Goal: Book appointment/travel/reservation

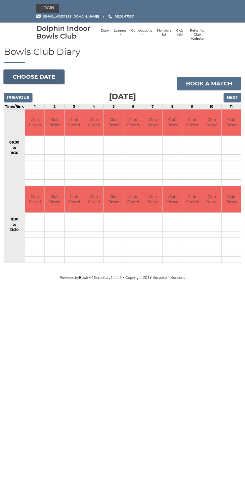
click at [49, 77] on button "Choose date" at bounding box center [34, 77] width 61 height 14
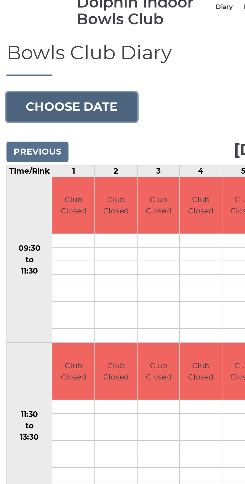
click at [40, 76] on button "Choose date" at bounding box center [34, 77] width 61 height 14
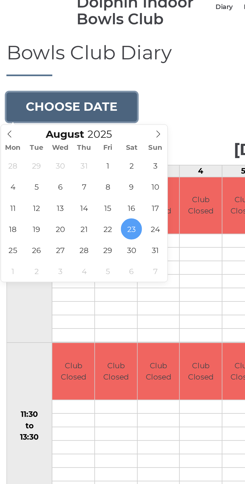
type input "[DATE]"
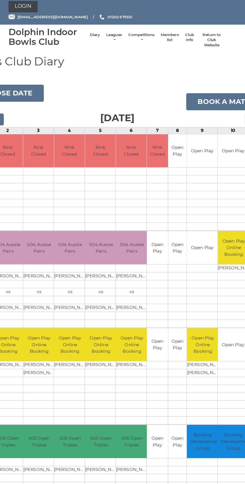
scroll to position [0, 15]
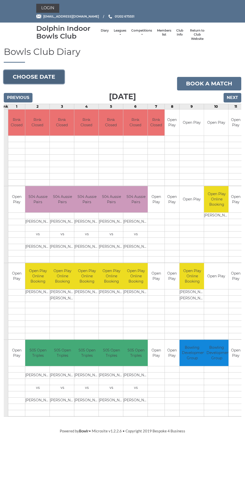
click at [44, 77] on button "Choose date" at bounding box center [34, 77] width 61 height 14
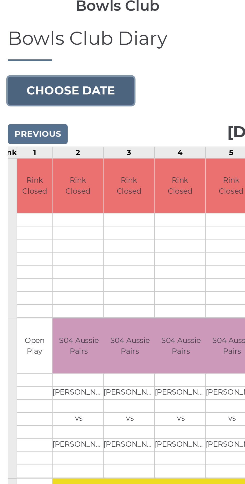
click at [45, 77] on button "Choose date" at bounding box center [34, 77] width 61 height 14
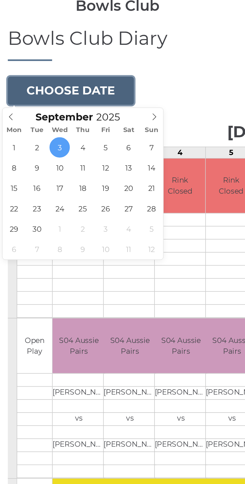
type input "[DATE]"
